Goal: Book appointment/travel/reservation

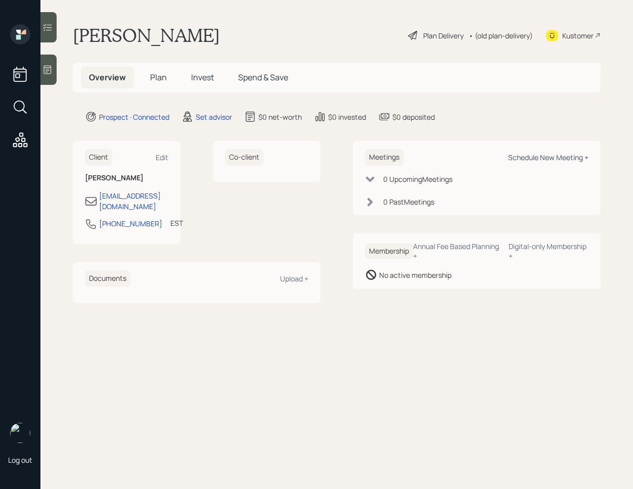
click at [538, 154] on div "Schedule New Meeting +" at bounding box center [548, 158] width 80 height 10
select select "round-[PERSON_NAME]"
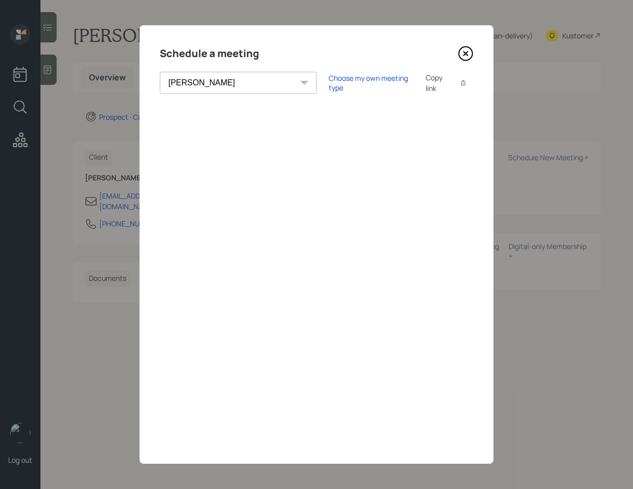
click at [462, 48] on icon at bounding box center [466, 54] width 14 height 14
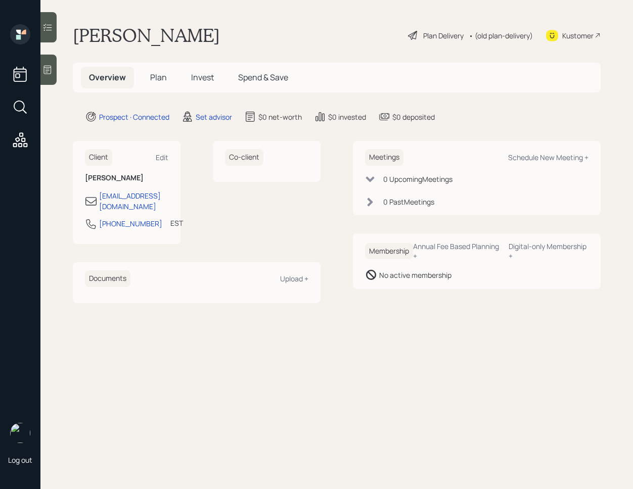
click at [47, 78] on div at bounding box center [48, 70] width 16 height 30
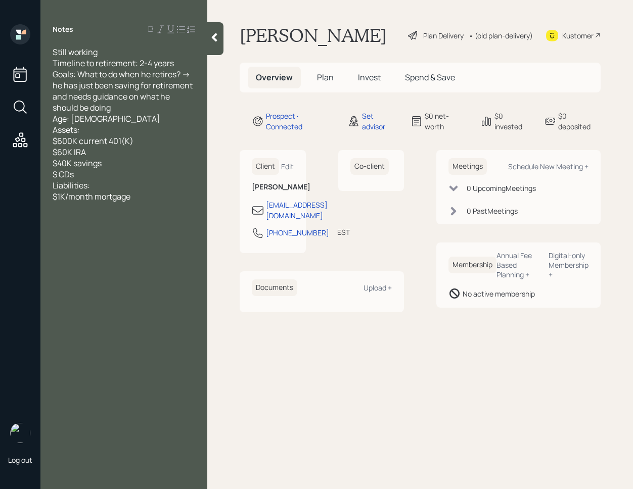
click at [214, 51] on div at bounding box center [215, 38] width 16 height 33
